Goal: Task Accomplishment & Management: Manage account settings

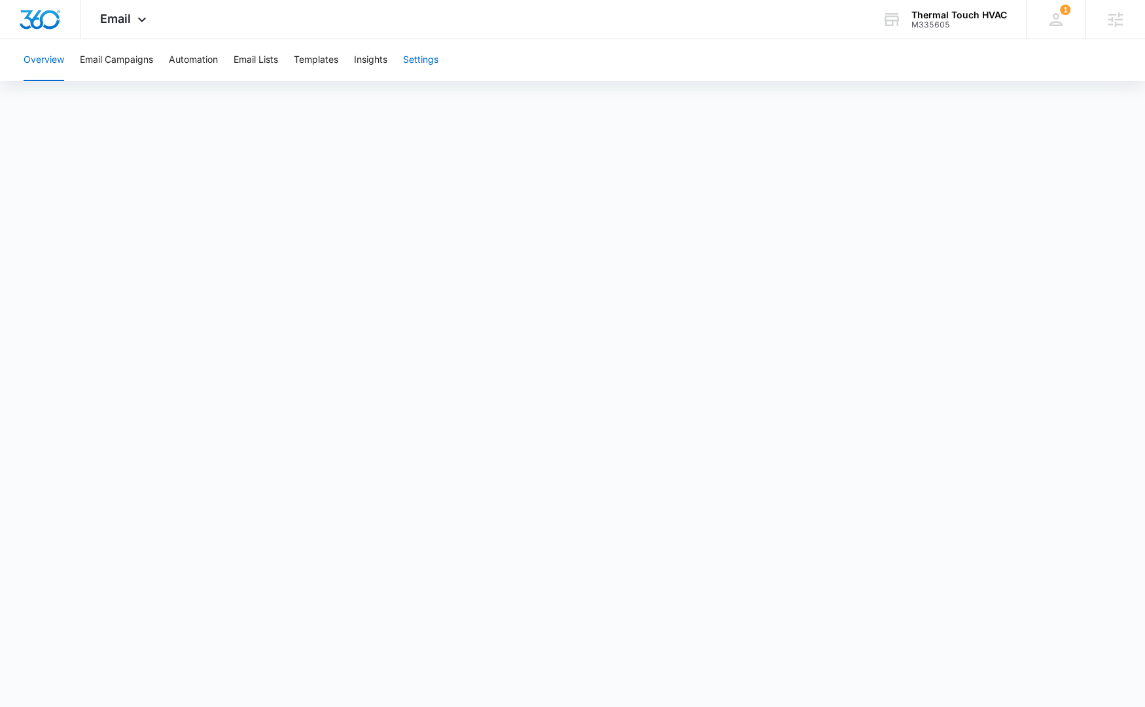
click at [423, 66] on button "Settings" at bounding box center [420, 60] width 35 height 42
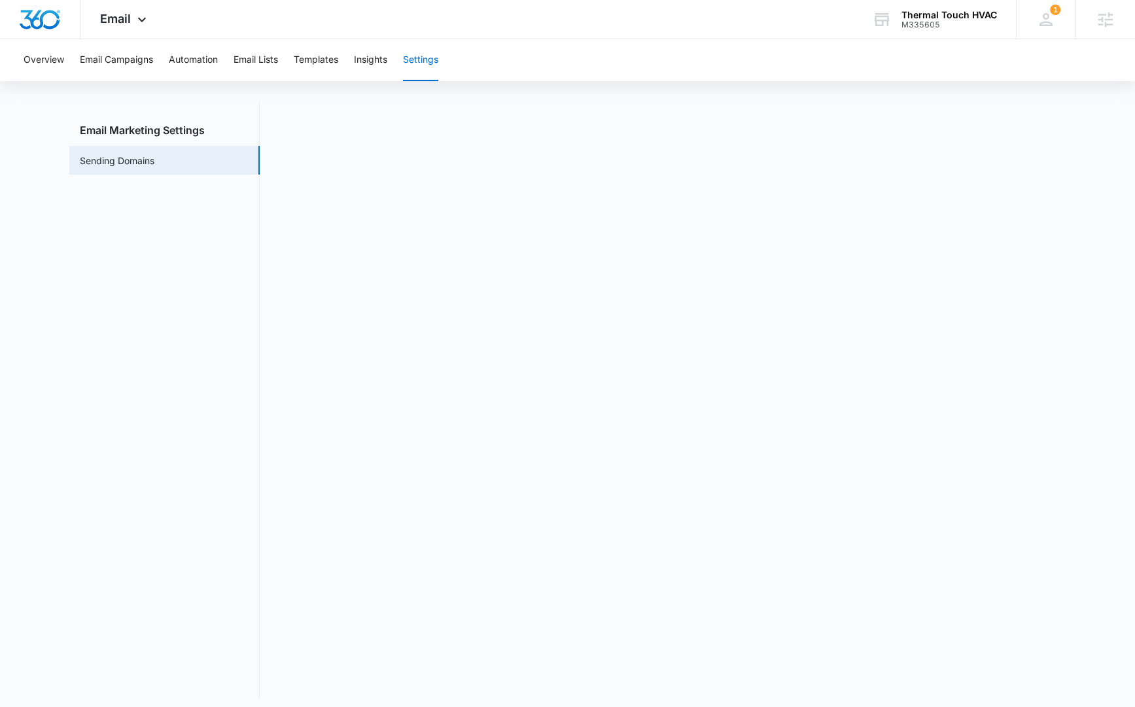
scroll to position [29, 0]
click at [114, 20] on span "Email" at bounding box center [115, 19] width 31 height 14
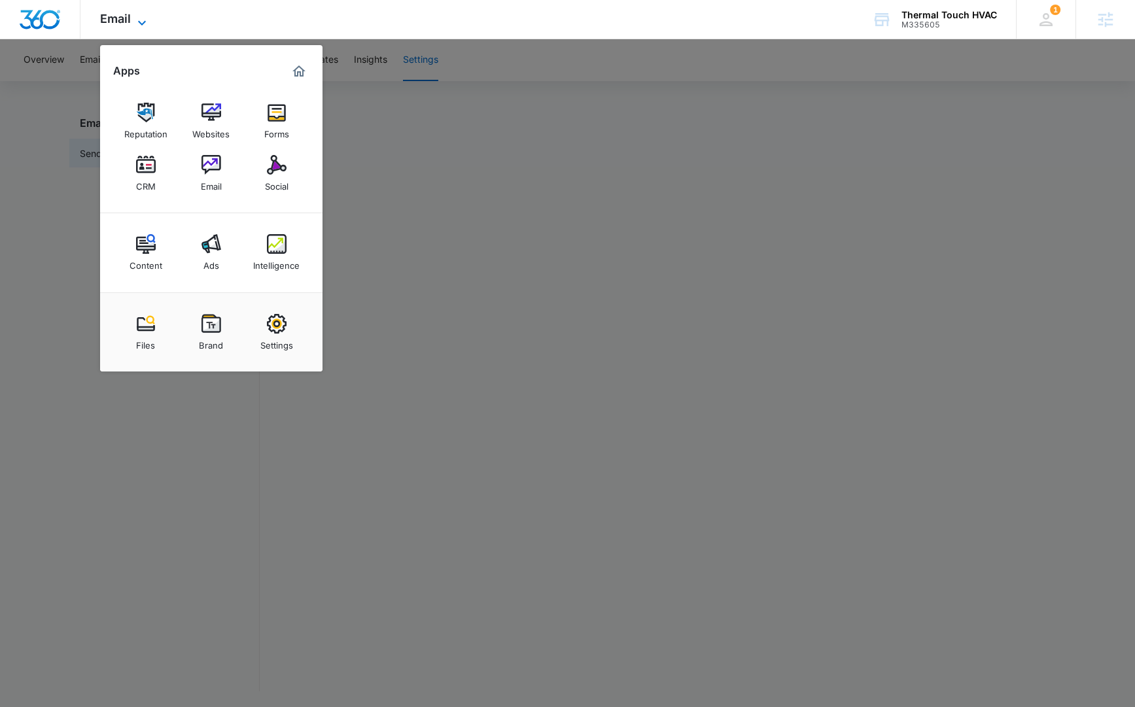
click at [114, 20] on span "Email" at bounding box center [115, 19] width 31 height 14
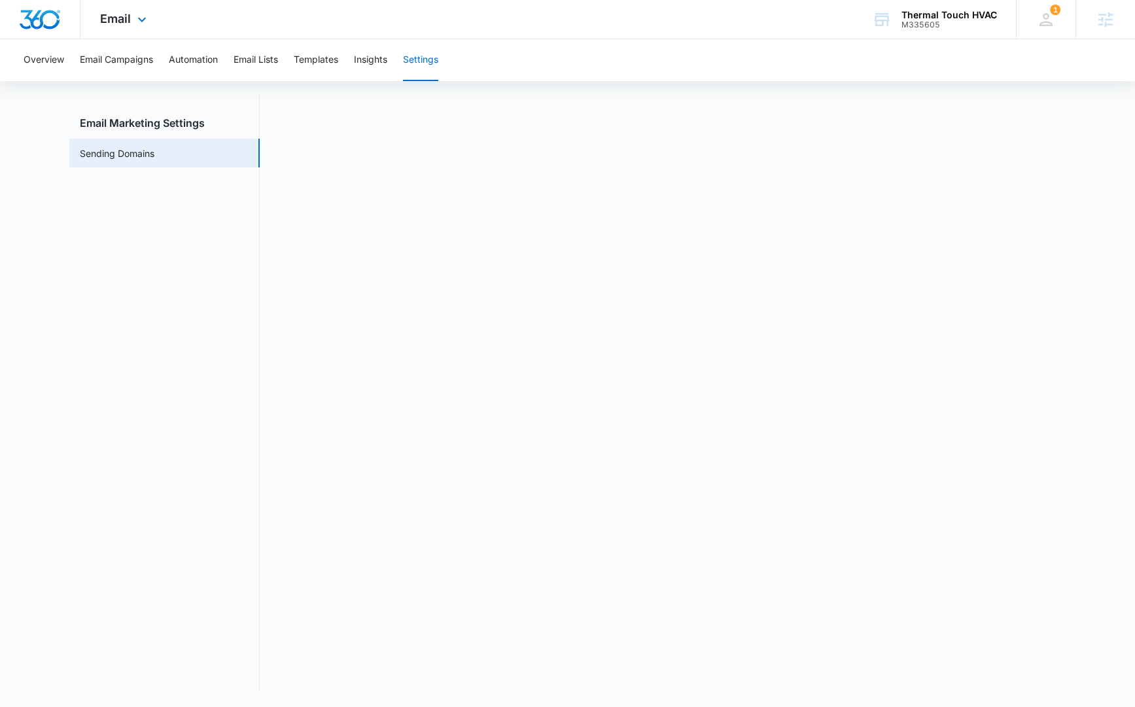
click at [37, 24] on img "Dashboard" at bounding box center [40, 20] width 42 height 20
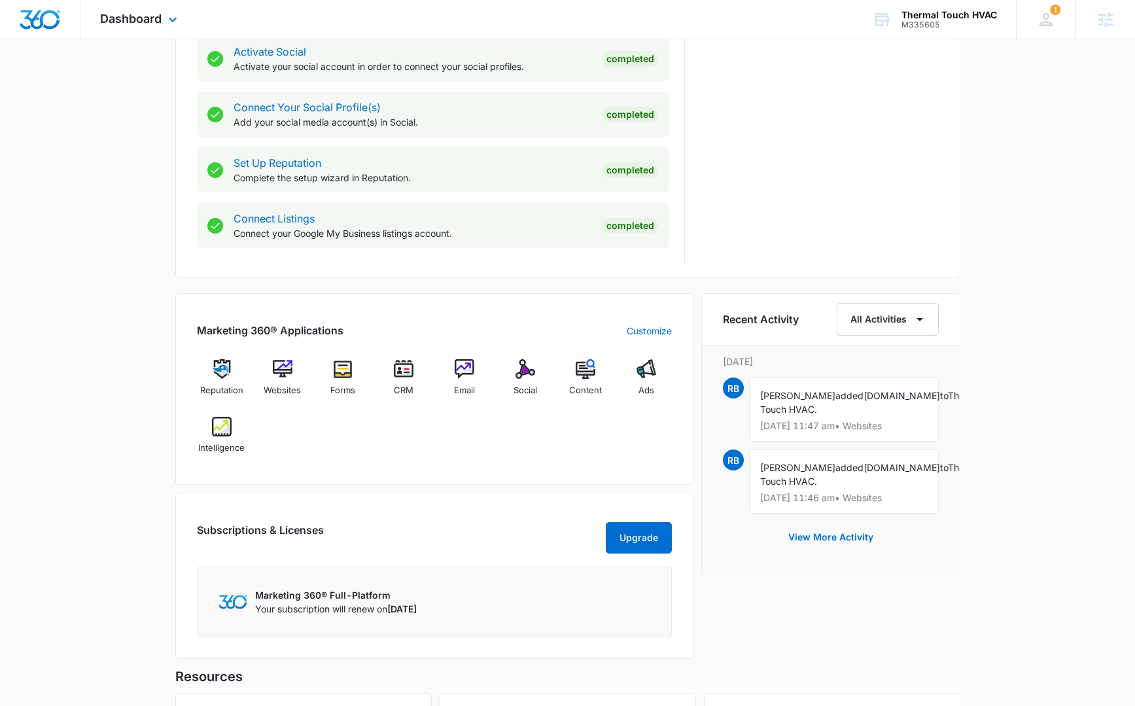
scroll to position [269, 0]
